Goal: Find specific page/section: Find specific page/section

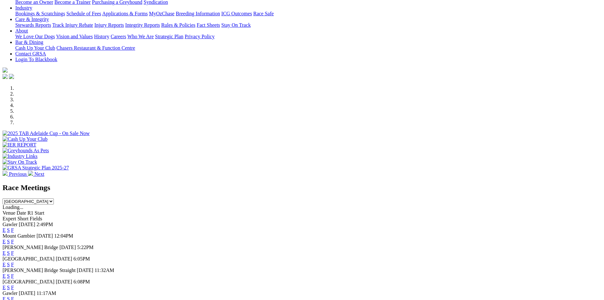
scroll to position [127, 0]
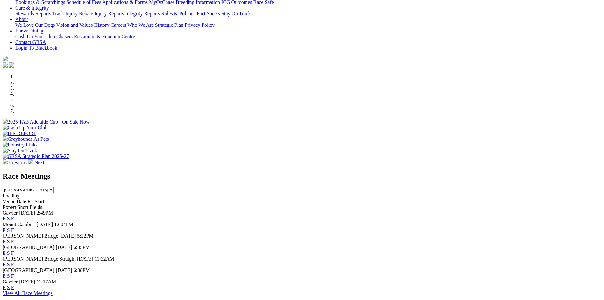
click at [14, 239] on link "F" at bounding box center [12, 241] width 3 height 5
